Goal: Task Accomplishment & Management: Complete application form

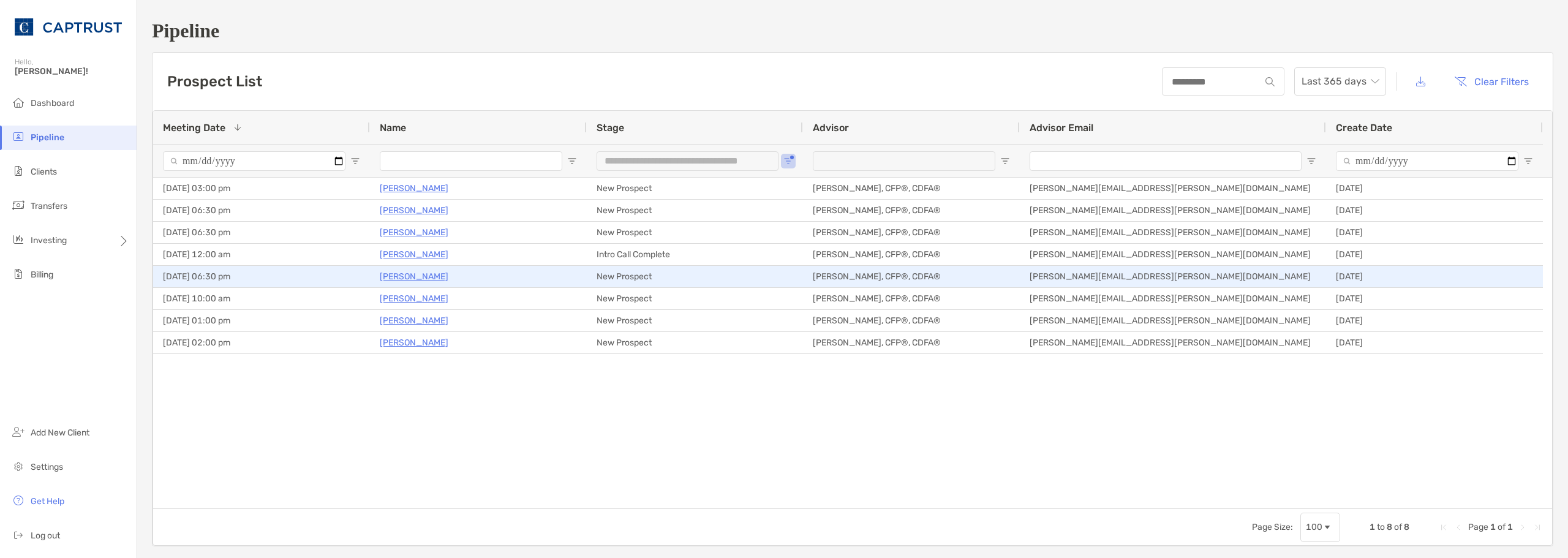
click at [478, 283] on div "[PERSON_NAME]" at bounding box center [478, 277] width 197 height 20
click at [274, 275] on div "08/26/2025 - 06:30 pm" at bounding box center [261, 277] width 217 height 22
click at [409, 277] on p "[PERSON_NAME]" at bounding box center [414, 277] width 69 height 15
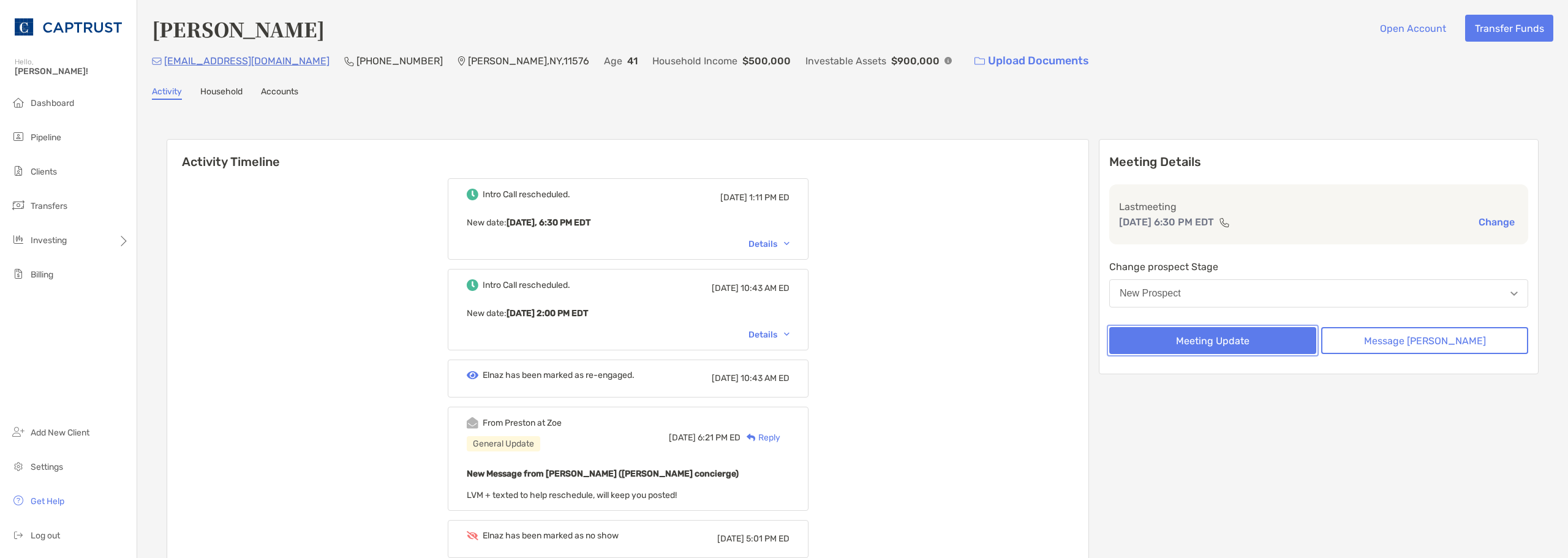
click at [1252, 350] on button "Meeting Update" at bounding box center [1212, 340] width 207 height 27
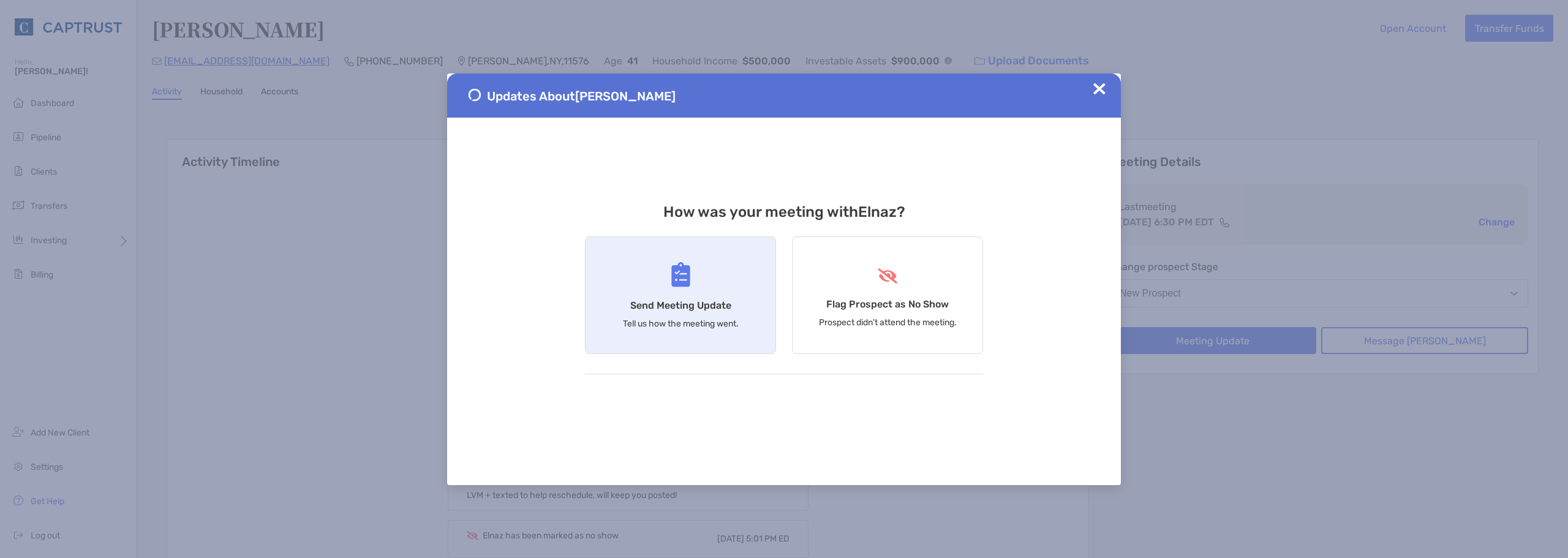
click at [646, 291] on div "Send Meeting Update Tell us how the meeting went." at bounding box center [681, 295] width 191 height 118
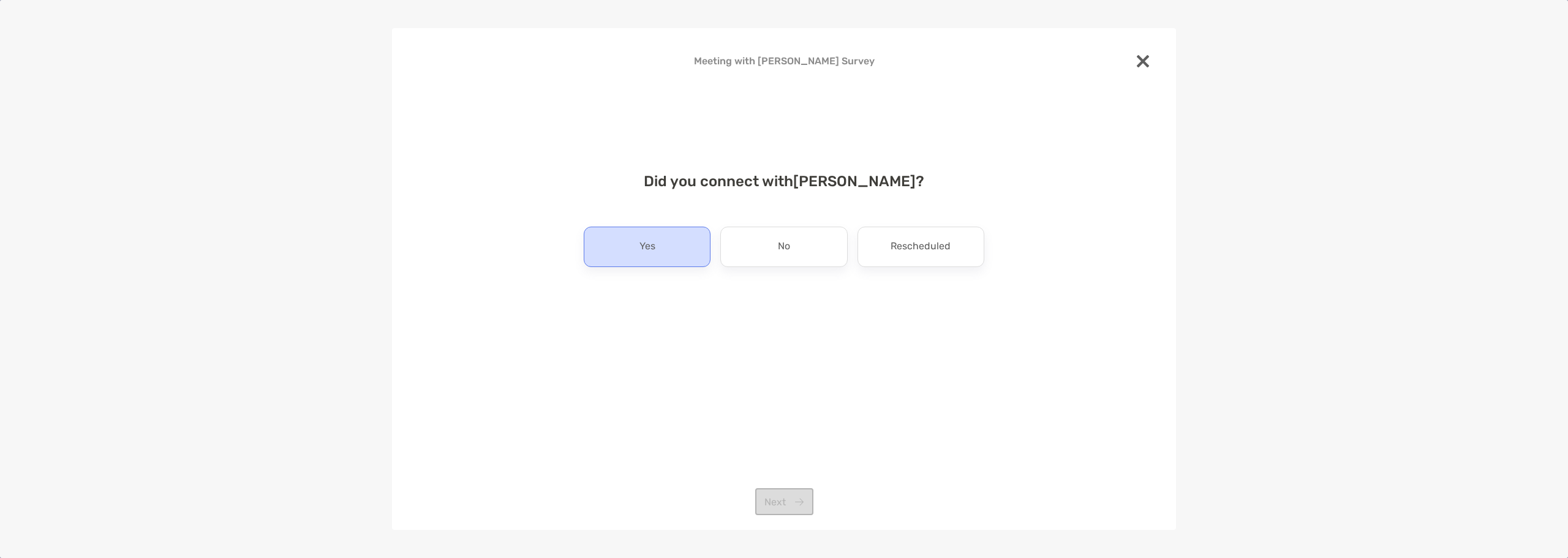
click at [677, 253] on div "Yes" at bounding box center [647, 247] width 127 height 41
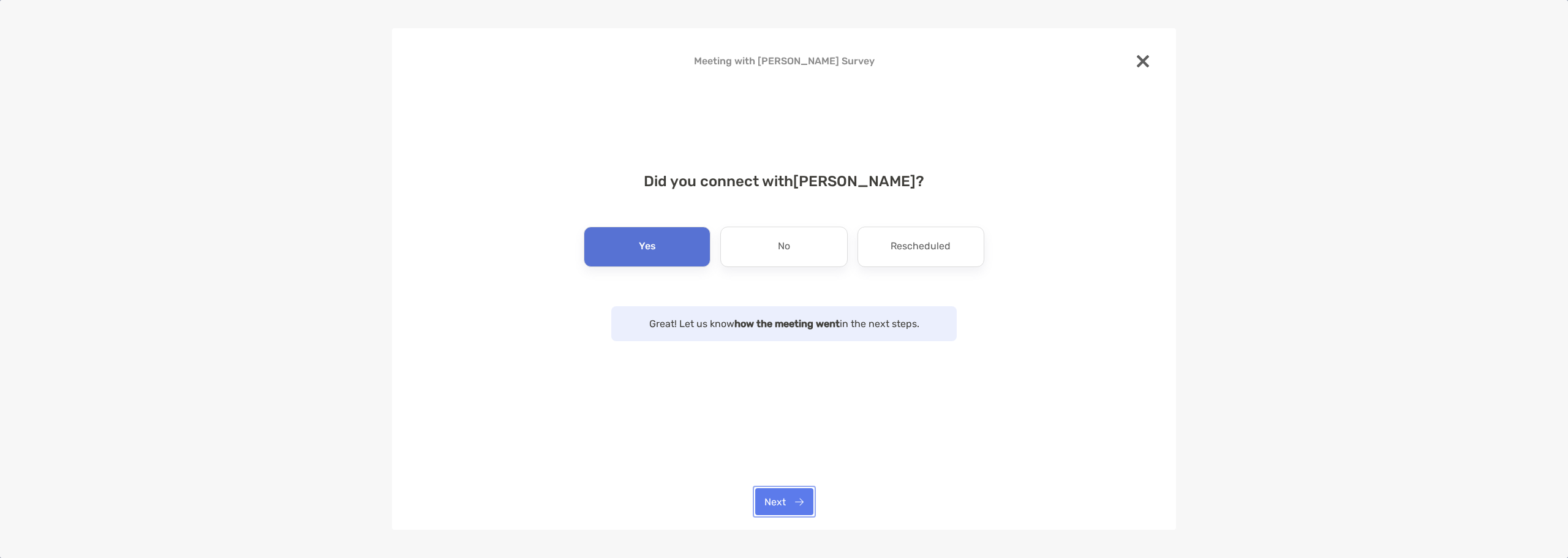
click at [786, 510] on button "Next" at bounding box center [784, 502] width 58 height 27
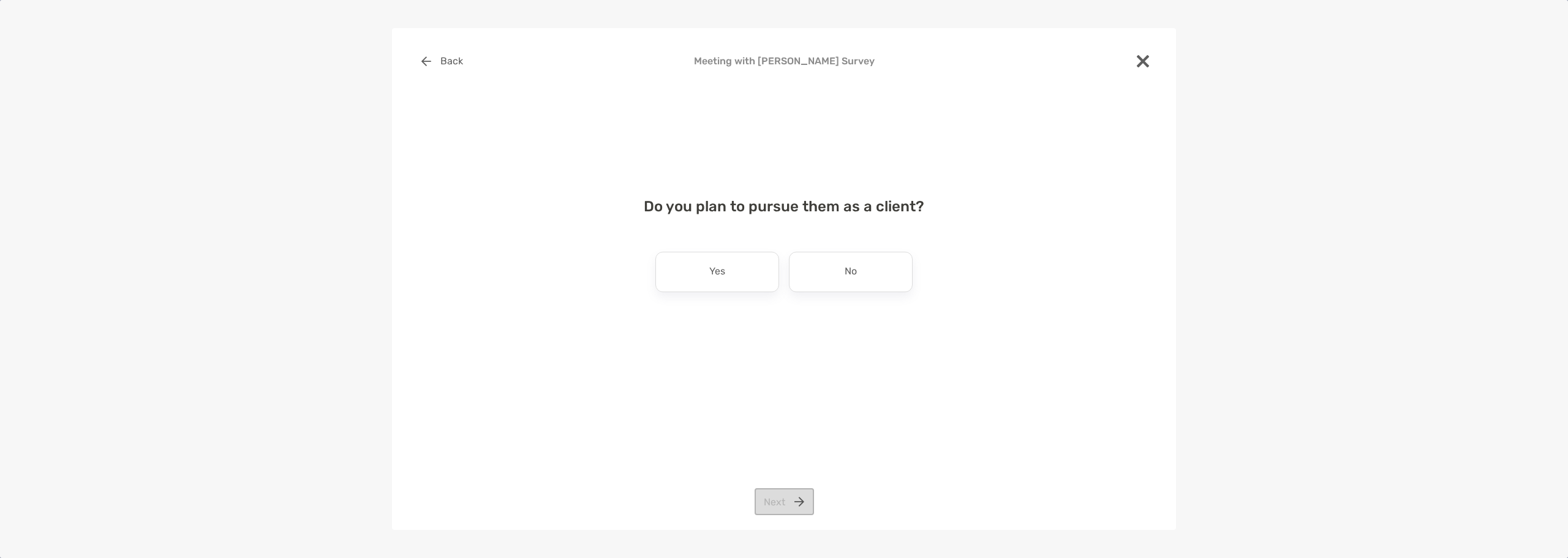
drag, startPoint x: 715, startPoint y: 284, endPoint x: 713, endPoint y: 291, distance: 7.3
click at [714, 288] on div "Yes" at bounding box center [717, 272] width 123 height 41
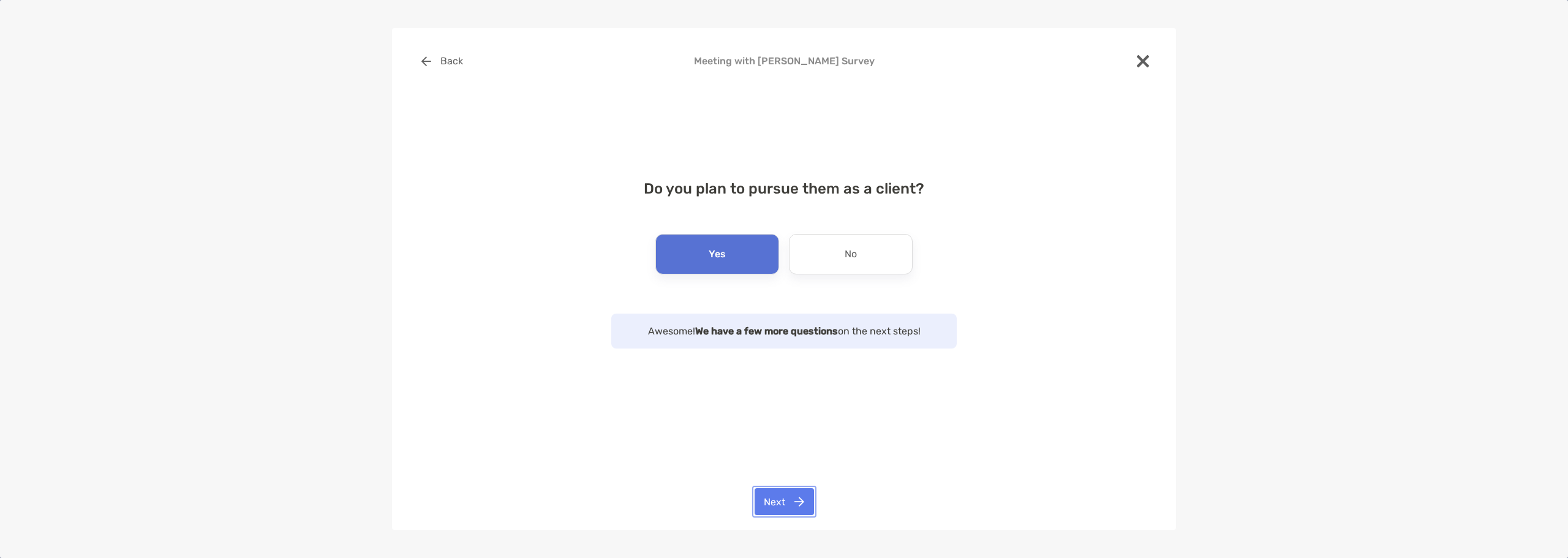
click at [796, 494] on button "Next" at bounding box center [784, 502] width 60 height 27
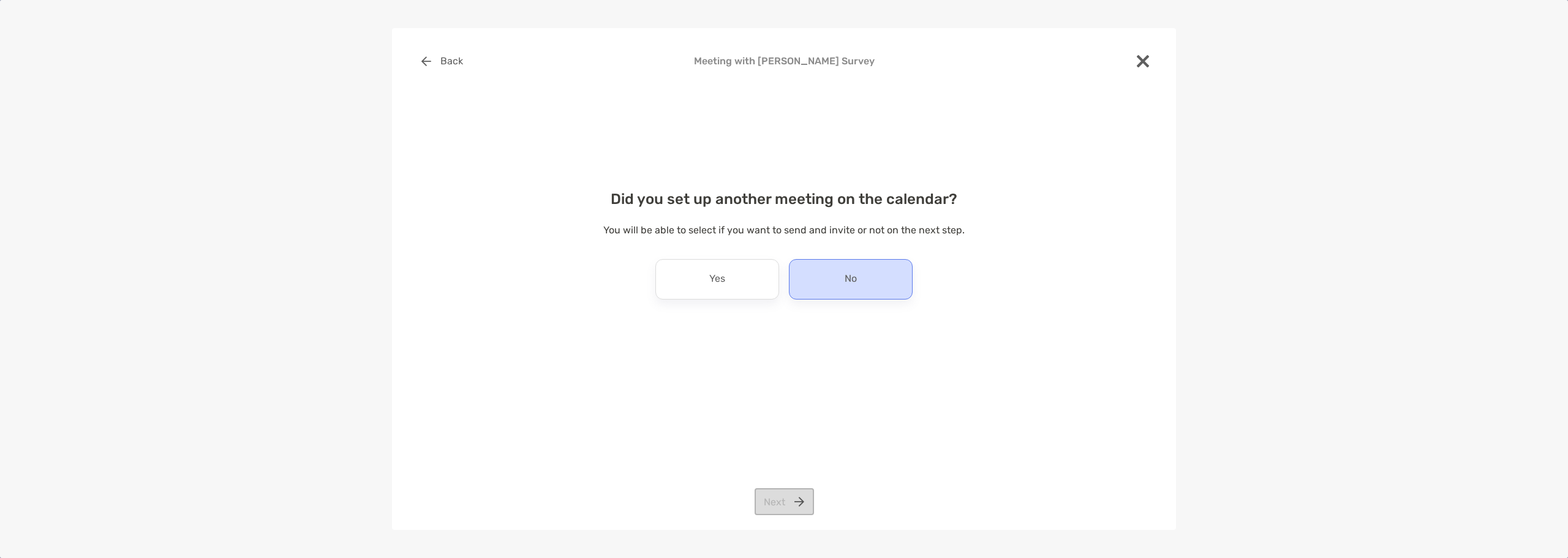
drag, startPoint x: 826, startPoint y: 276, endPoint x: 840, endPoint y: 352, distance: 77.3
click at [826, 277] on div "No" at bounding box center [850, 279] width 123 height 41
click at [786, 491] on button "Next" at bounding box center [784, 502] width 60 height 27
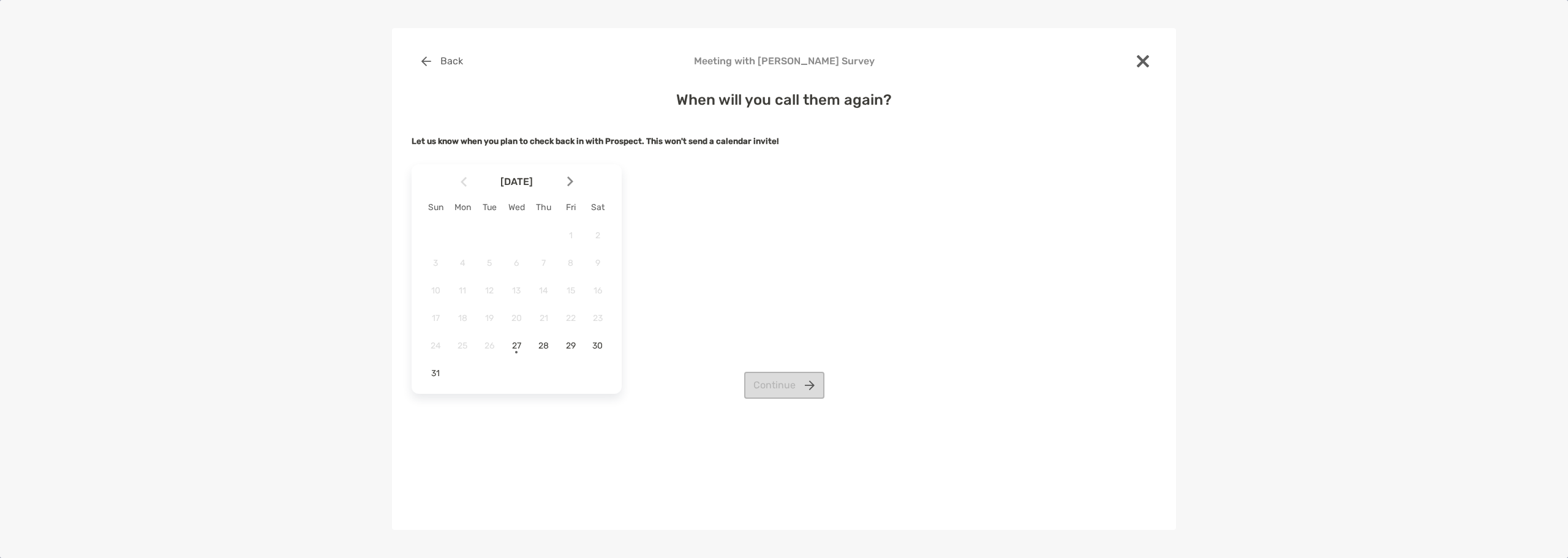
click at [575, 181] on div at bounding box center [575, 182] width 21 height 27
click at [520, 234] on span "3" at bounding box center [516, 235] width 21 height 11
click at [783, 357] on button "Continue" at bounding box center [784, 358] width 80 height 27
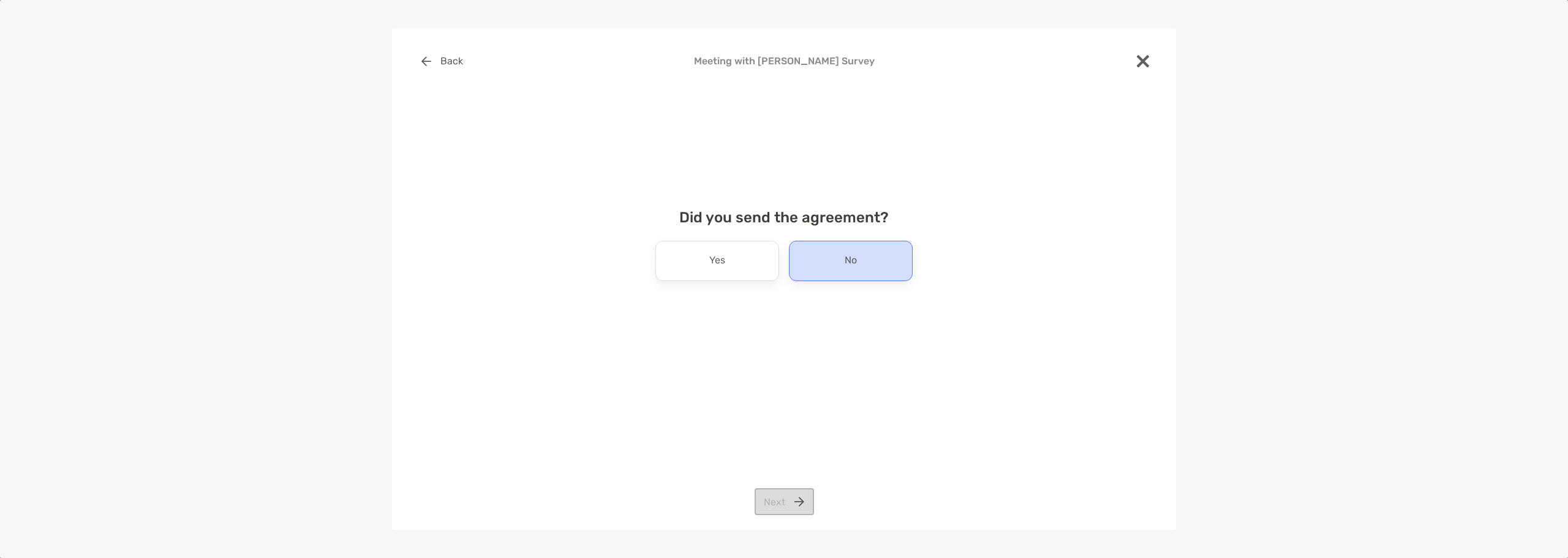
click at [849, 260] on p "No" at bounding box center [850, 261] width 12 height 20
click at [756, 516] on div "Back Meeting with [PERSON_NAME] Survey Did you send the agreement? Yes No Next" at bounding box center [784, 279] width 784 height 503
click at [763, 504] on button "Next" at bounding box center [784, 502] width 60 height 27
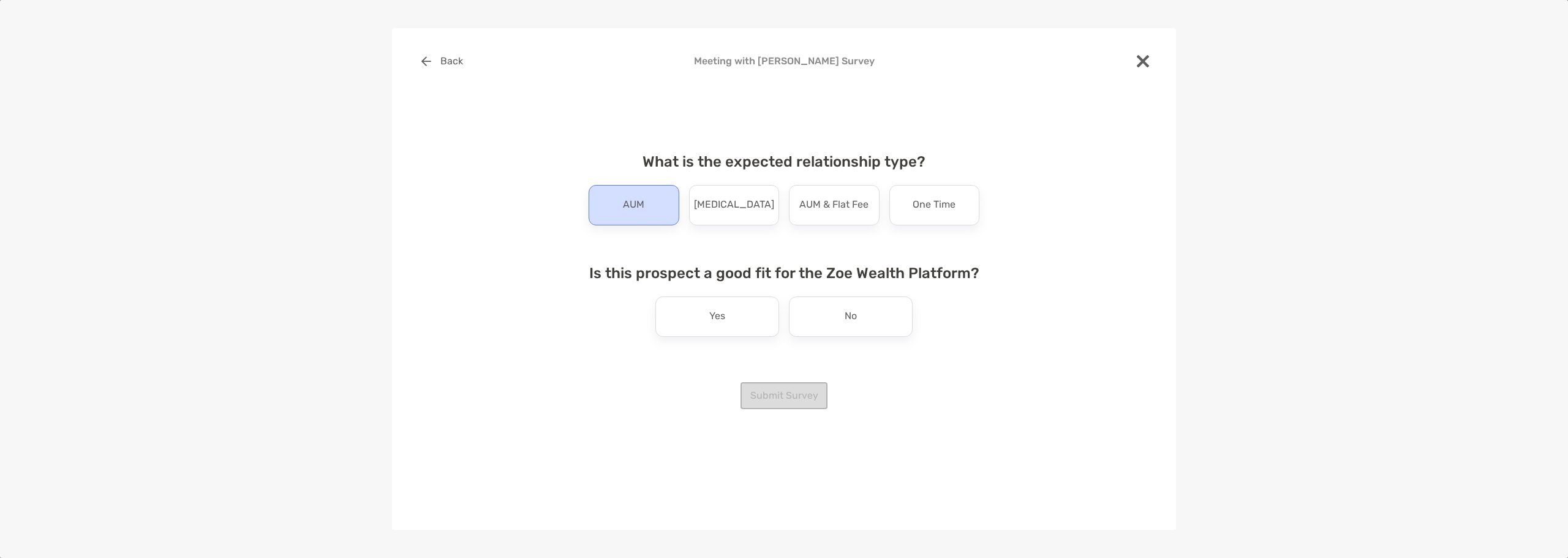
click at [647, 206] on div "AUM" at bounding box center [634, 206] width 91 height 41
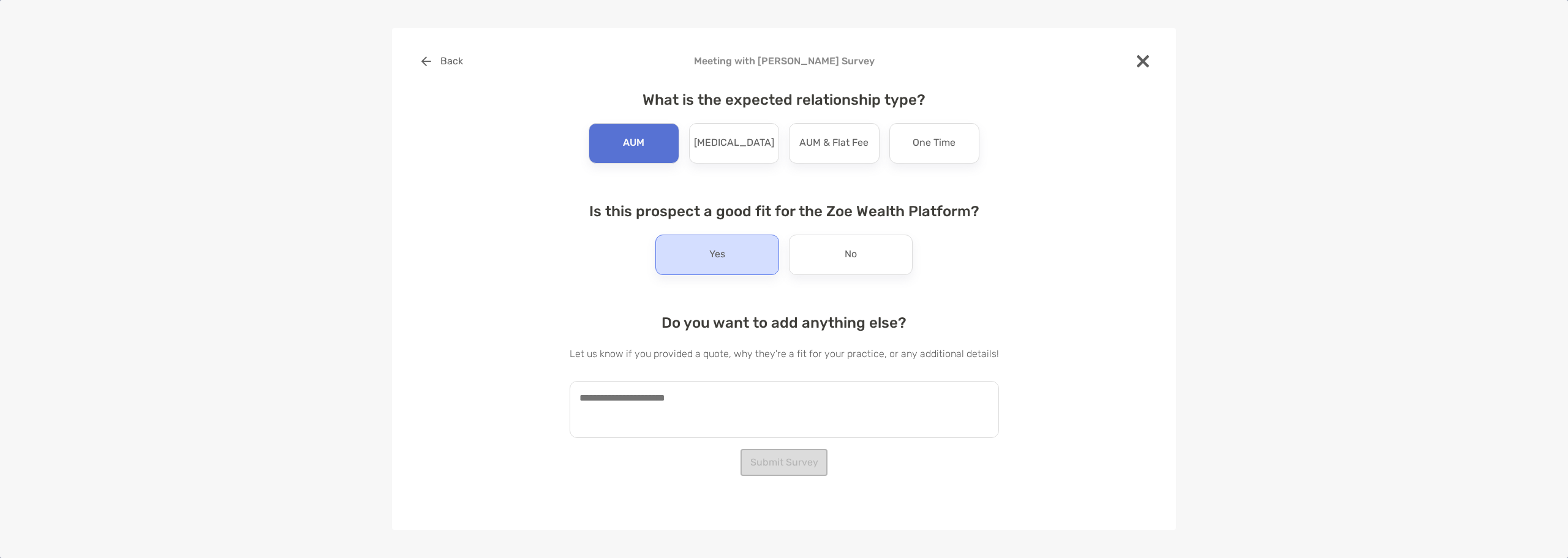
click at [744, 243] on div "Yes" at bounding box center [717, 255] width 123 height 41
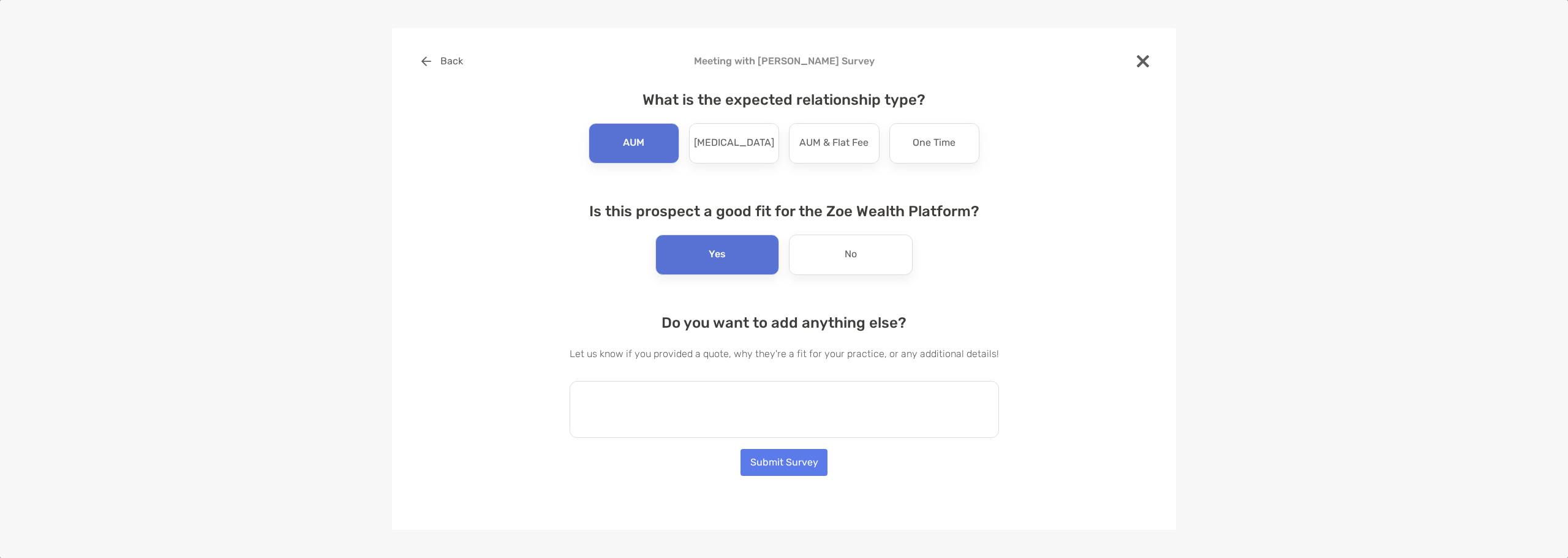
drag, startPoint x: 706, startPoint y: 408, endPoint x: 615, endPoint y: 451, distance: 100.6
click at [705, 408] on textarea at bounding box center [784, 409] width 429 height 57
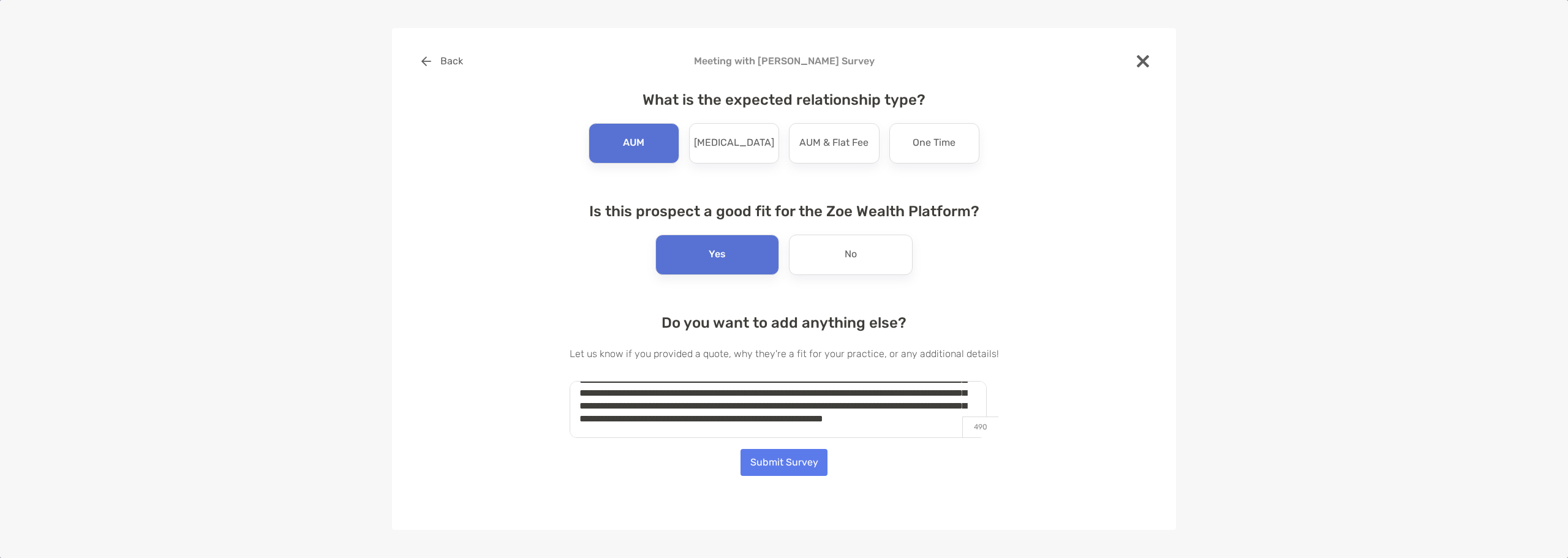
scroll to position [56, 0]
type textarea "**********"
click at [748, 463] on button "Submit Survey" at bounding box center [784, 463] width 87 height 27
